Goal: Transaction & Acquisition: Download file/media

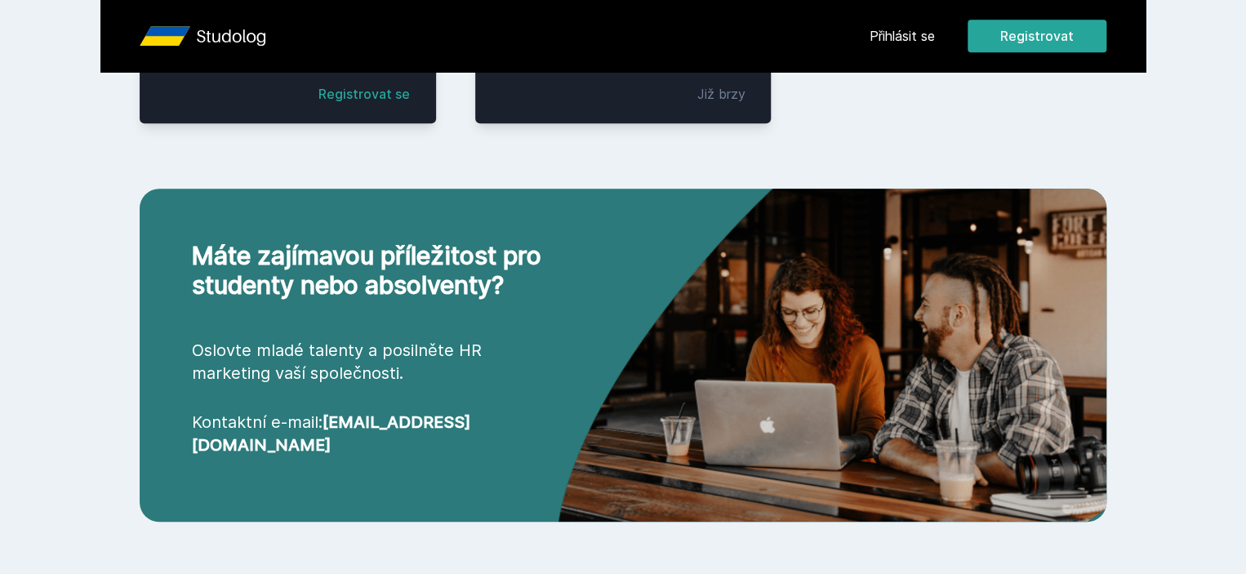
scroll to position [643, 0]
click at [1046, 40] on div "[PERSON_NAME] dostávat tipy ohledně studia, nových testů, hodnocení učitelů a p…" at bounding box center [623, 72] width 1246 height 145
click at [1019, 34] on div "[PERSON_NAME] dostávat tipy ohledně studia, nových testů, hodnocení učitelů a p…" at bounding box center [623, 72] width 1246 height 145
click at [617, 111] on button "Ne" at bounding box center [626, 105] width 59 height 41
click at [935, 28] on link "Přihlásit se" at bounding box center [902, 36] width 65 height 20
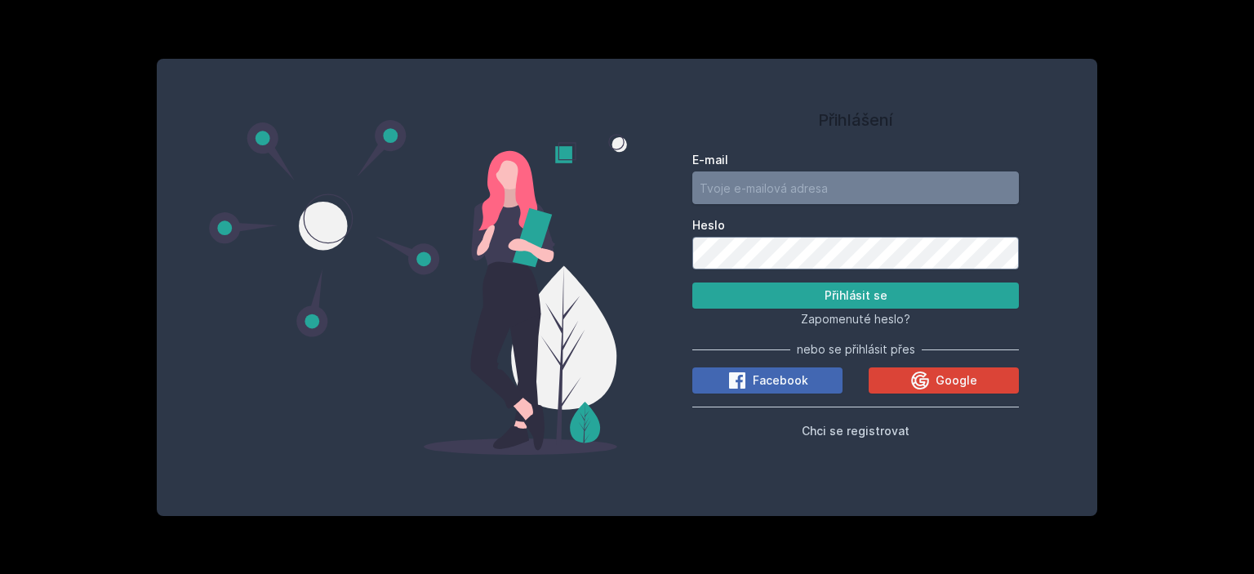
type input "[PERSON_NAME][EMAIL_ADDRESS][DOMAIN_NAME]"
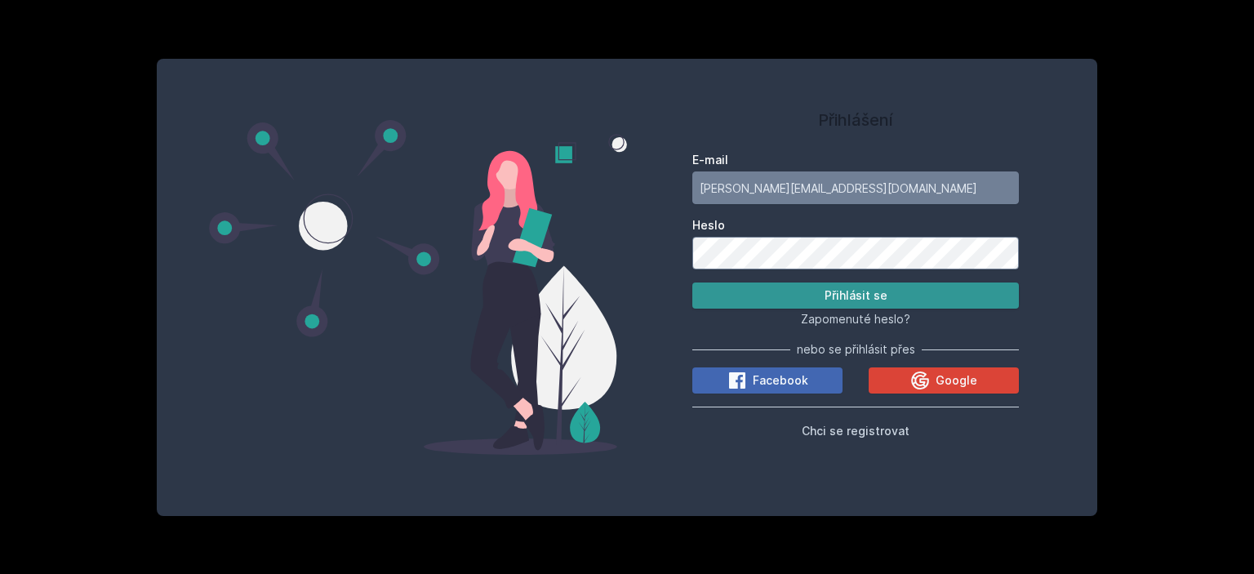
click at [806, 301] on button "Přihlásit se" at bounding box center [855, 296] width 327 height 26
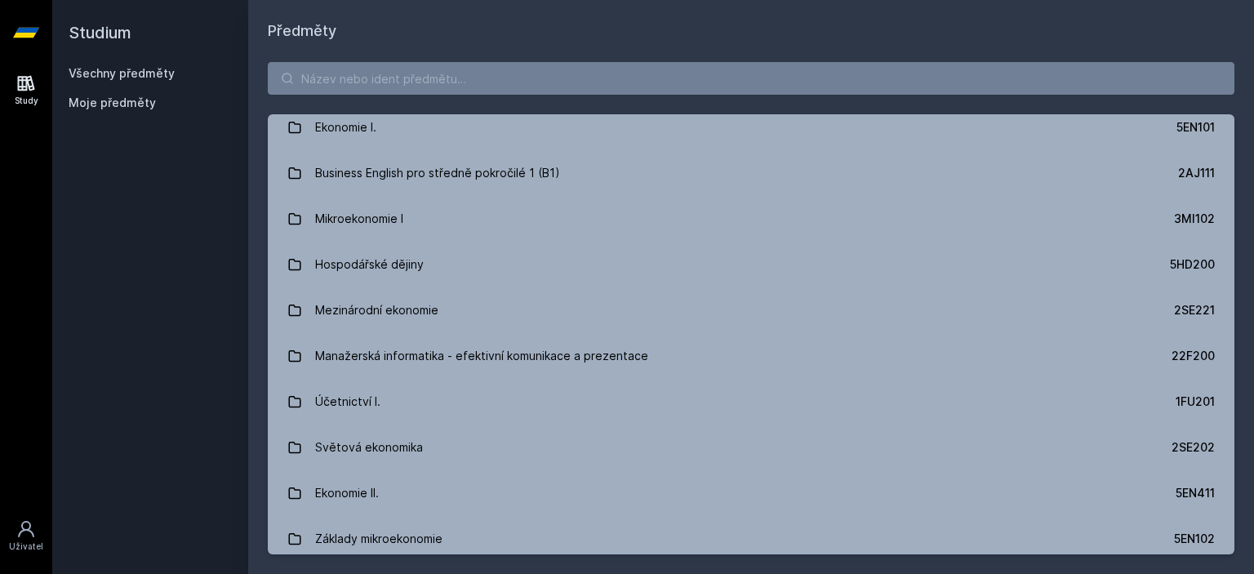
scroll to position [786, 0]
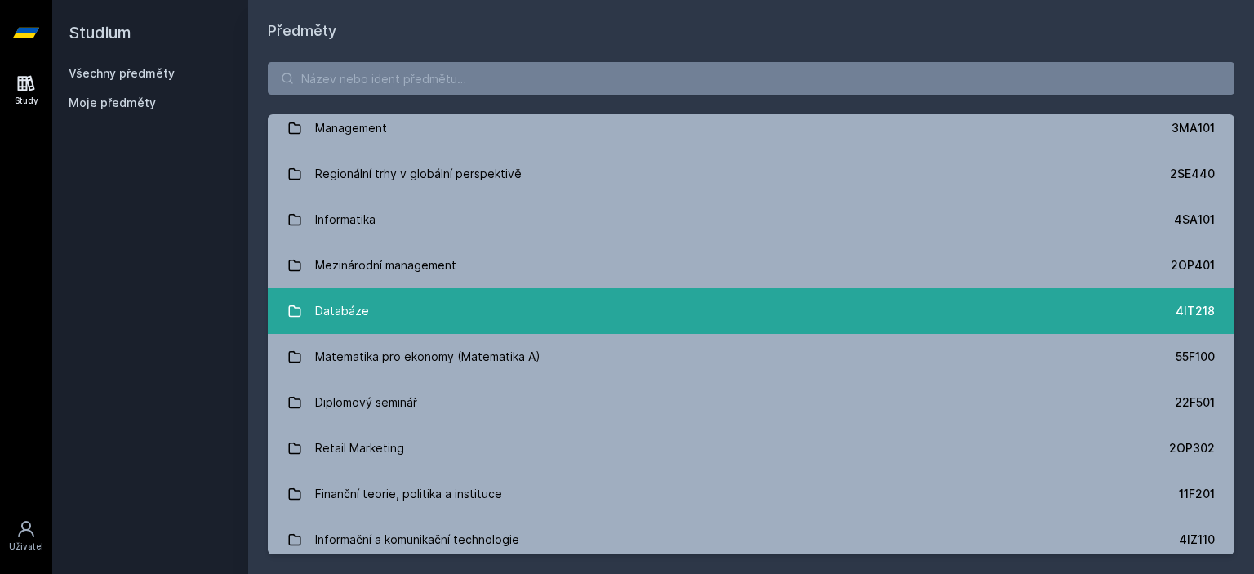
click at [552, 292] on link "Databáze 4IT218" at bounding box center [751, 311] width 967 height 46
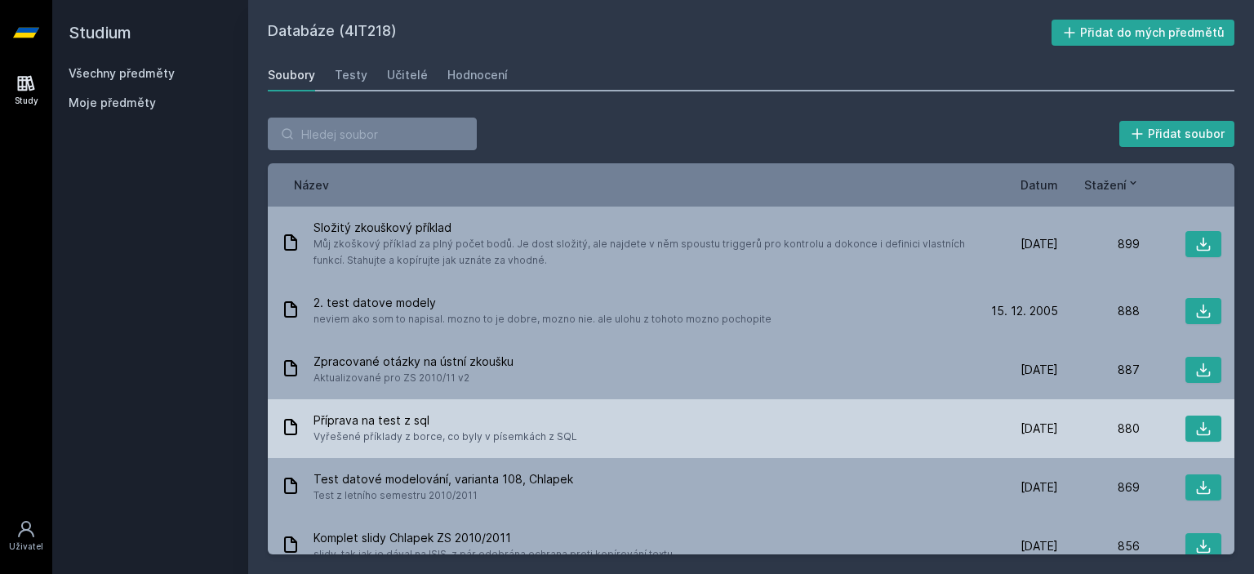
scroll to position [2976, 0]
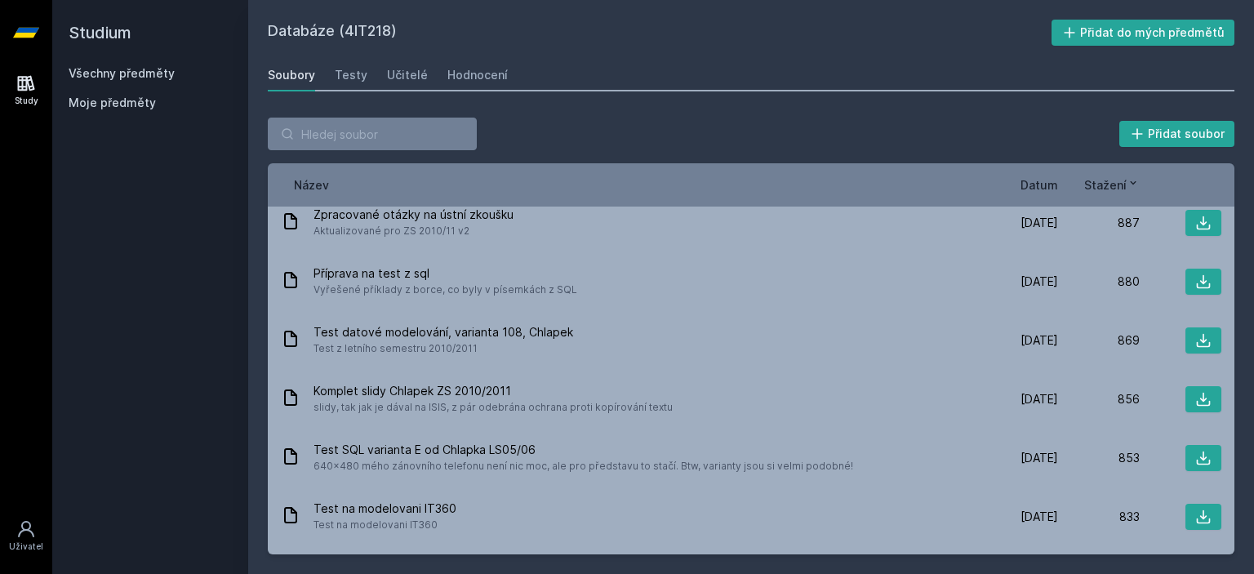
click at [1039, 196] on div "Název Datum Stažení" at bounding box center [751, 184] width 967 height 43
click at [1038, 188] on span "Datum" at bounding box center [1040, 184] width 38 height 17
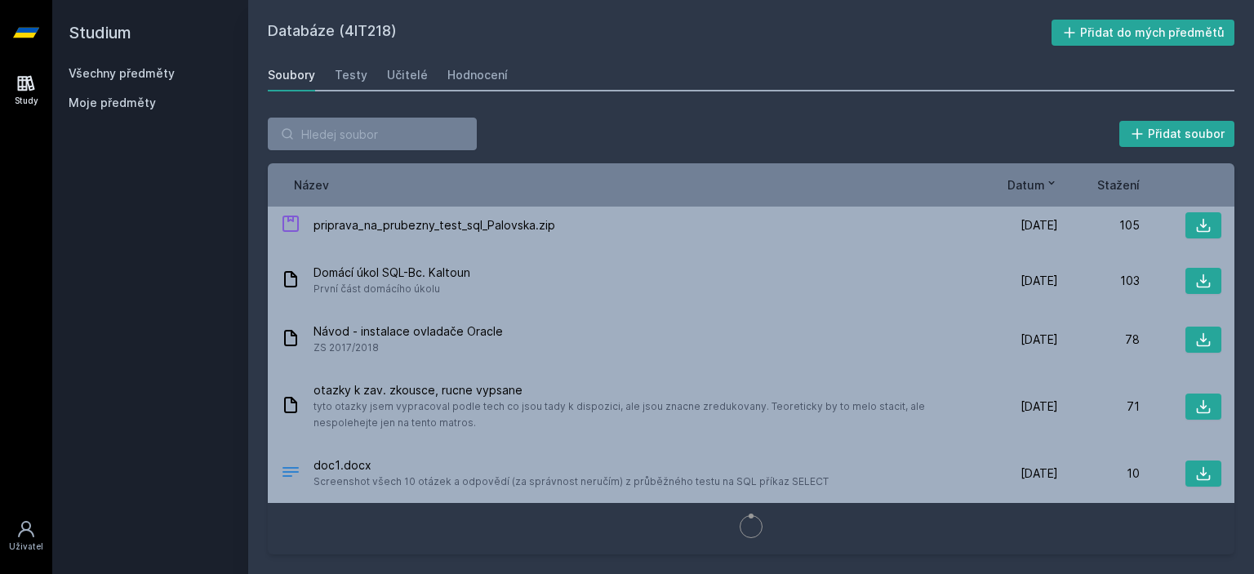
scroll to position [7183, 0]
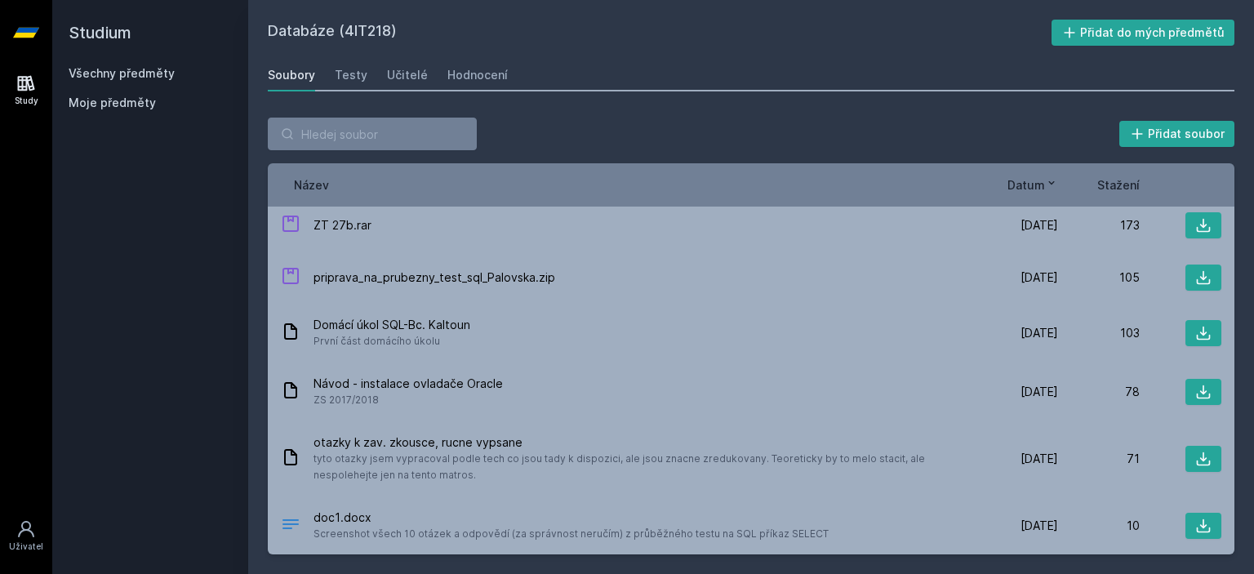
click at [1022, 179] on span "Datum" at bounding box center [1027, 184] width 38 height 17
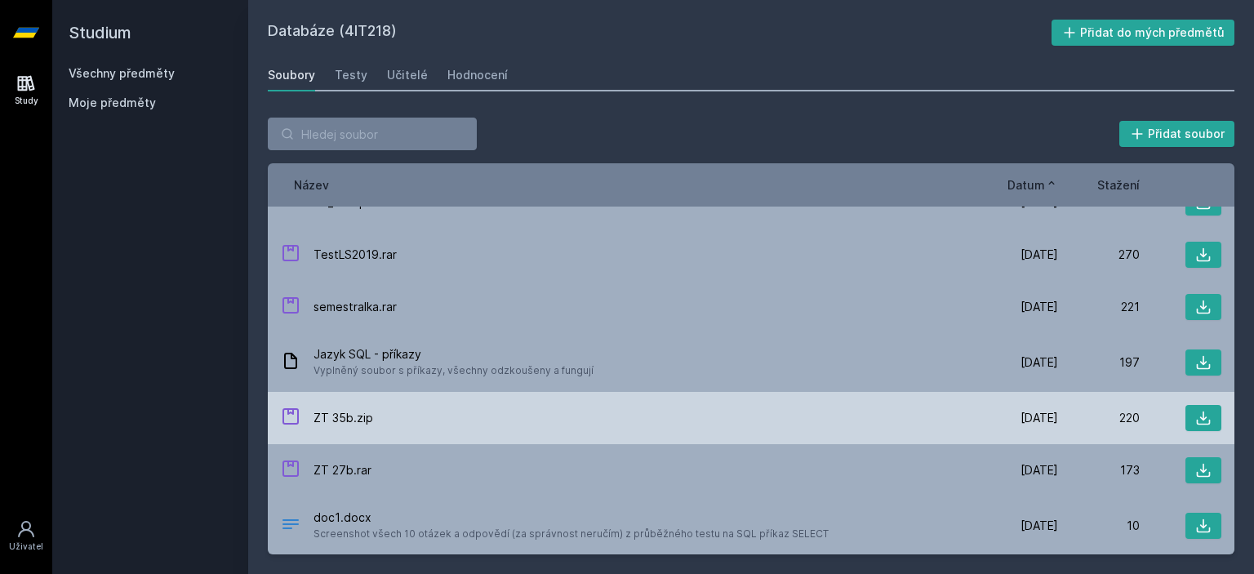
scroll to position [7182, 0]
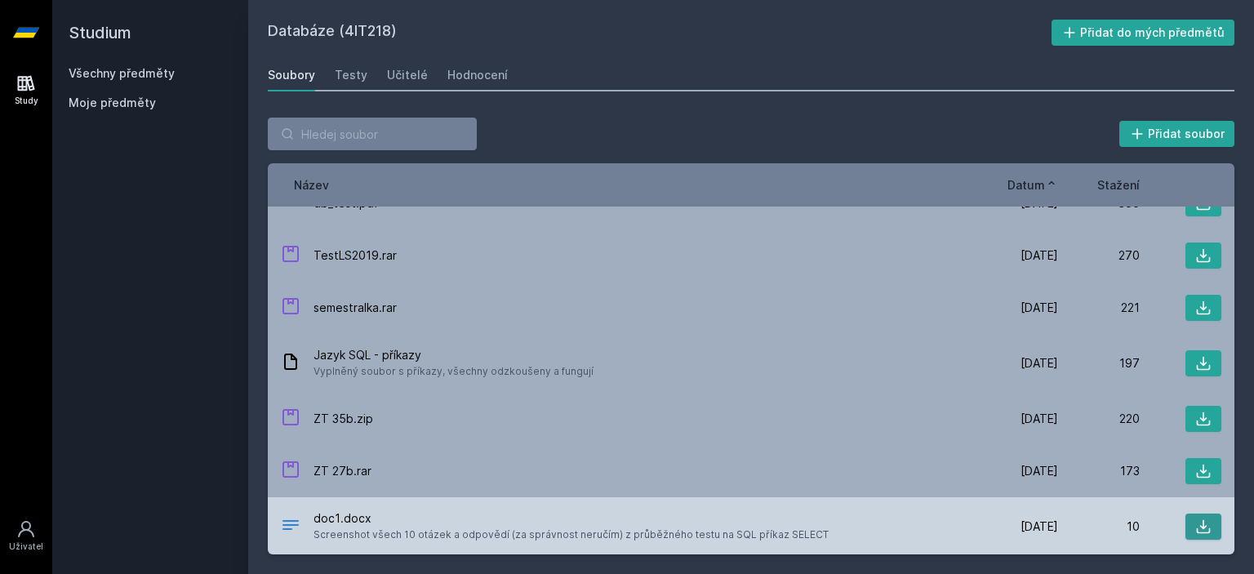
click at [1196, 523] on icon at bounding box center [1203, 527] width 16 height 16
